Goal: Navigation & Orientation: Find specific page/section

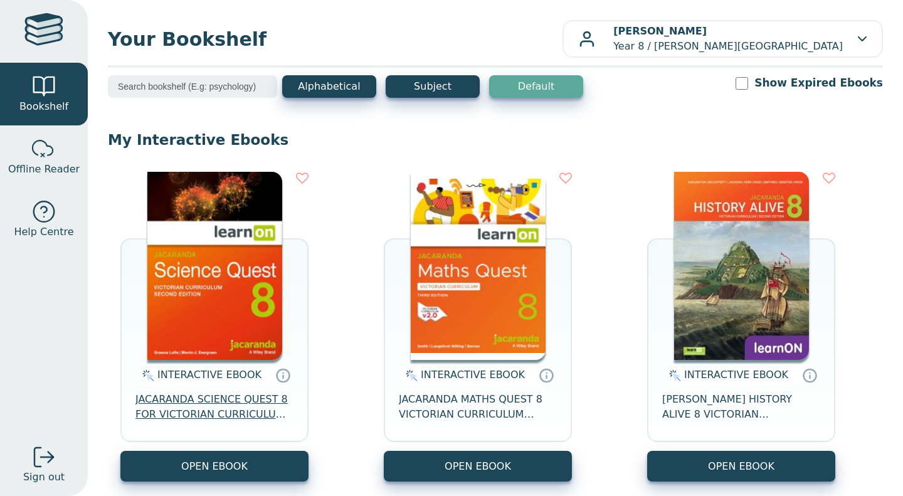
click at [204, 405] on span "JACARANDA SCIENCE QUEST 8 FOR VICTORIAN CURRICULUM LEARNON 2E EBOOK" at bounding box center [214, 407] width 158 height 30
click at [688, 423] on div "INTERACTIVE EBOOK JACARANDA HISTORY ALIVE 8 VICTORIAN CURRICULUM LEARNON EBOOK …" at bounding box center [741, 405] width 188 height 91
click at [678, 408] on span "JACARANDA HISTORY ALIVE 8 VICTORIAN CURRICULUM LEARNON EBOOK 2E" at bounding box center [741, 407] width 158 height 30
